Goal: Transaction & Acquisition: Purchase product/service

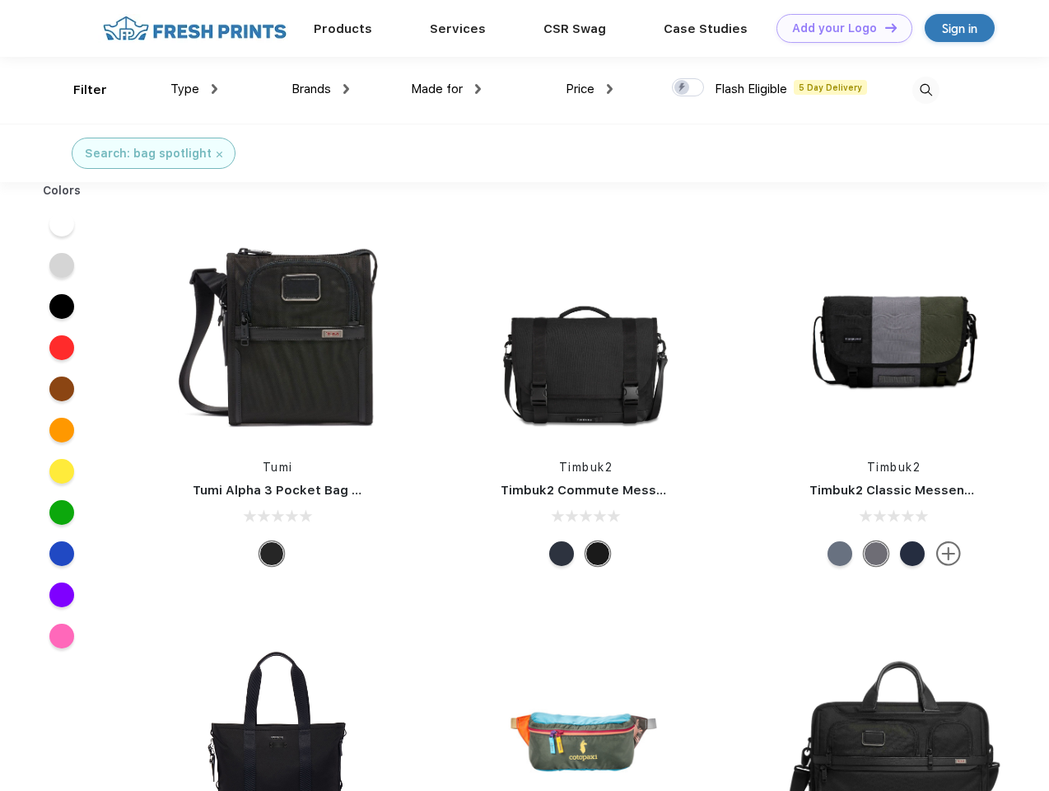
scroll to position [1, 0]
click at [838, 28] on link "Add your Logo Design Tool" at bounding box center [845, 28] width 136 height 29
click at [0, 0] on div "Design Tool" at bounding box center [0, 0] width 0 height 0
click at [884, 27] on link "Add your Logo Design Tool" at bounding box center [845, 28] width 136 height 29
click at [79, 90] on div "Filter" at bounding box center [90, 90] width 34 height 19
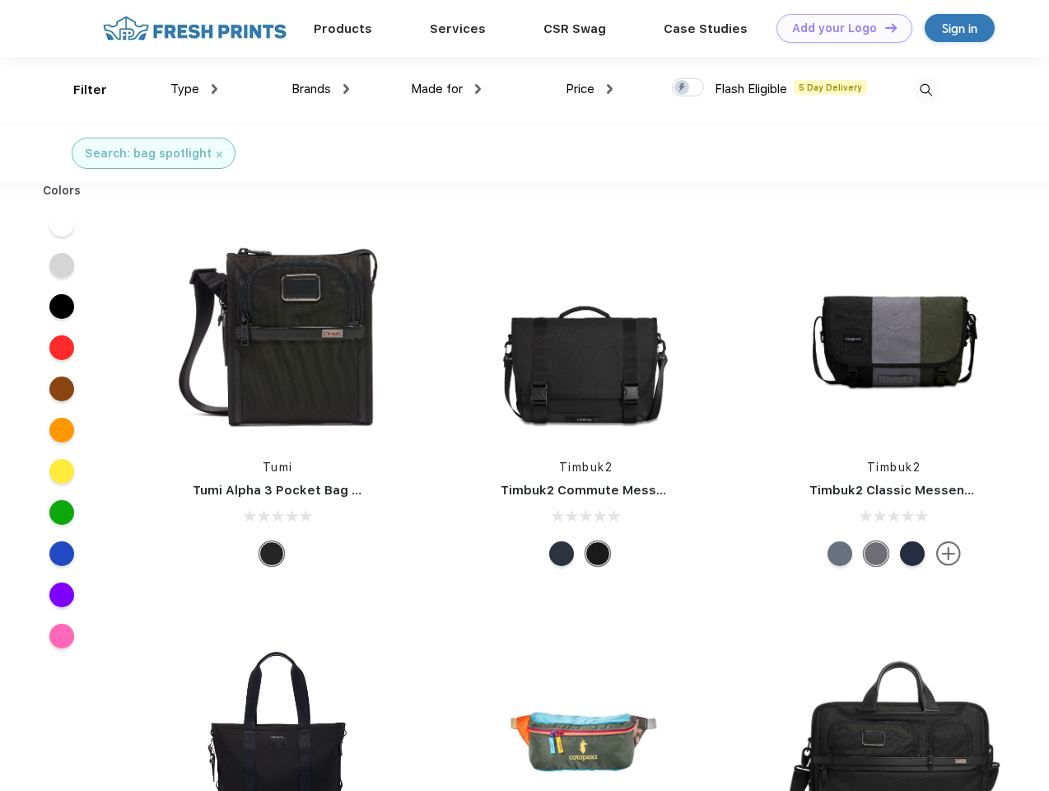
click at [194, 89] on span "Type" at bounding box center [184, 89] width 29 height 15
click at [320, 89] on span "Brands" at bounding box center [312, 89] width 40 height 15
click at [446, 89] on span "Made for" at bounding box center [437, 89] width 52 height 15
click at [590, 89] on span "Price" at bounding box center [580, 89] width 29 height 15
click at [689, 88] on div at bounding box center [688, 87] width 32 height 18
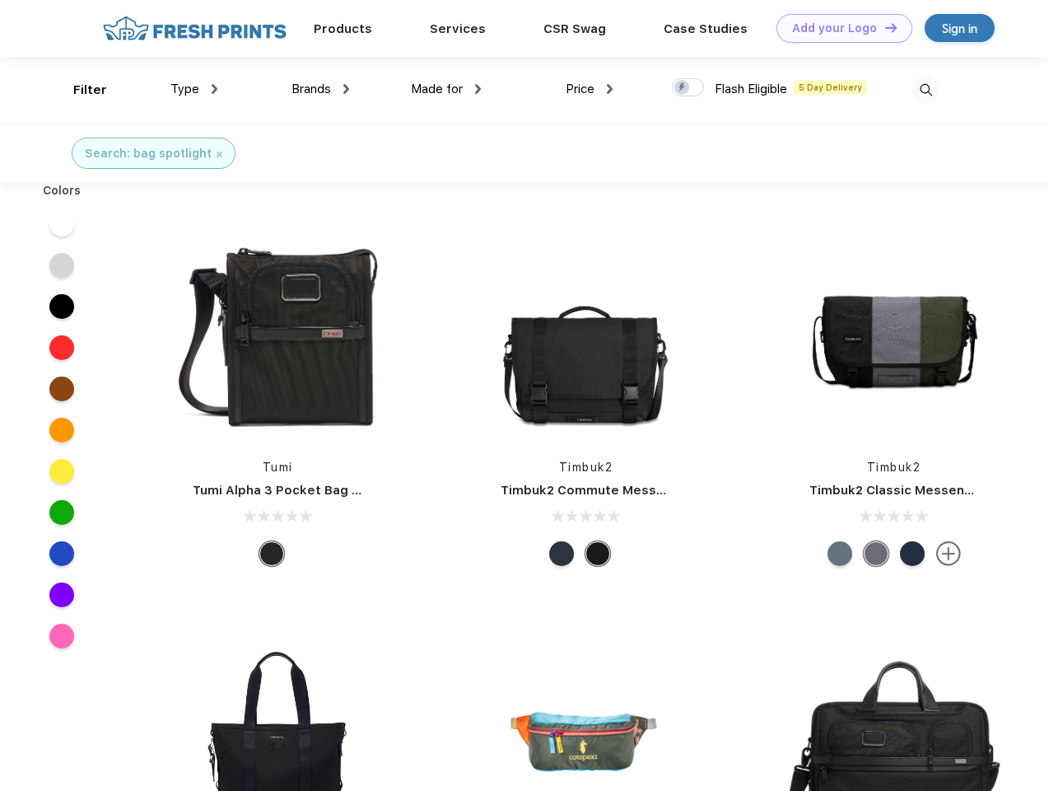
click at [683, 88] on input "checkbox" at bounding box center [677, 82] width 11 height 11
click at [926, 90] on img at bounding box center [926, 90] width 27 height 27
